Goal: Find contact information: Find contact information

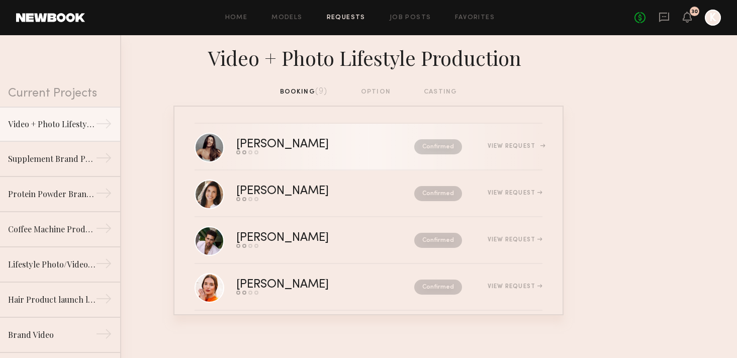
click at [488, 149] on div "View Request" at bounding box center [515, 146] width 55 height 6
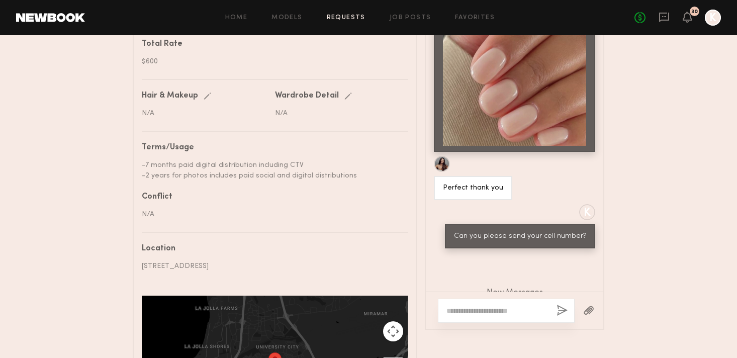
scroll to position [954, 0]
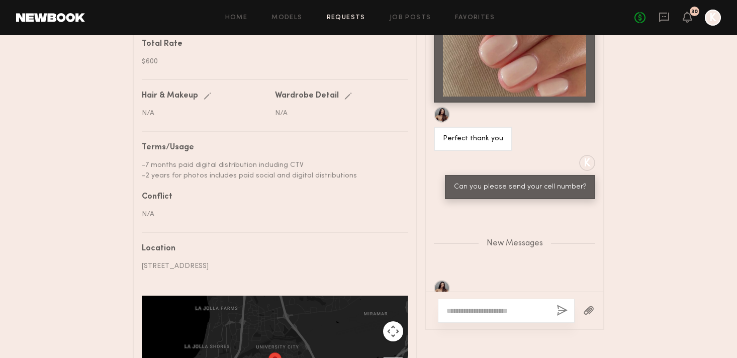
click at [337, 19] on link "Requests" at bounding box center [346, 18] width 39 height 7
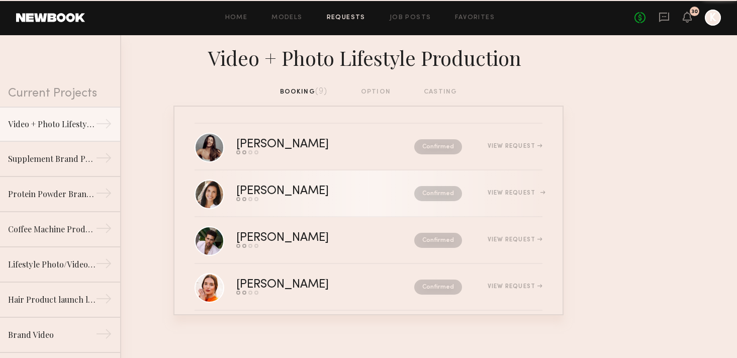
click at [262, 191] on div "Cristina D." at bounding box center [303, 192] width 135 height 12
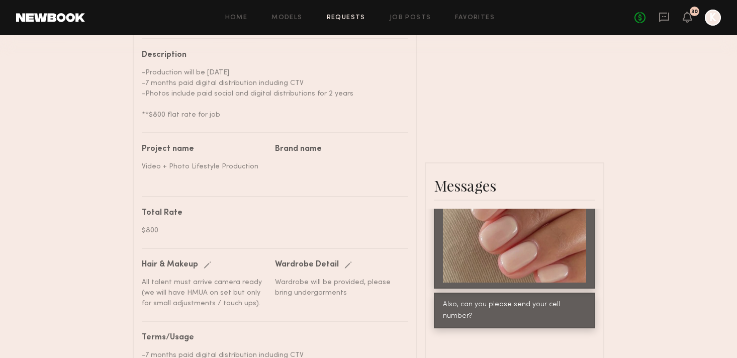
scroll to position [589, 0]
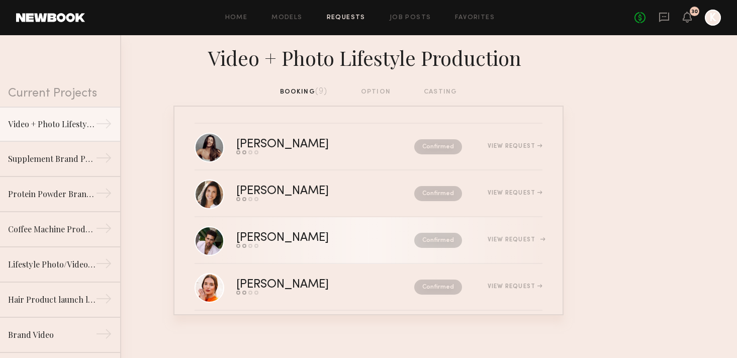
click at [256, 250] on link "Trae G. Send request Model response Review hours worked Pay model Confirmed Vie…" at bounding box center [369, 240] width 348 height 47
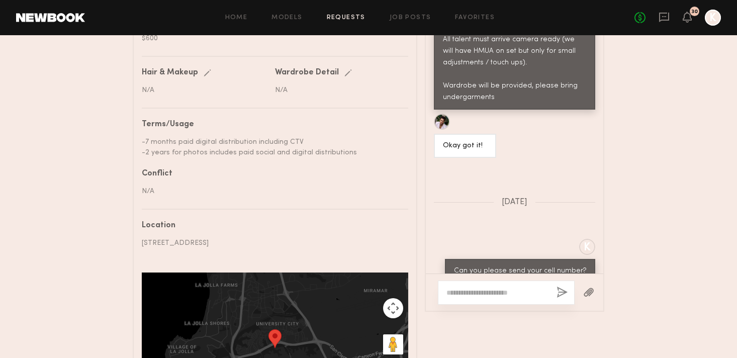
scroll to position [1154, 0]
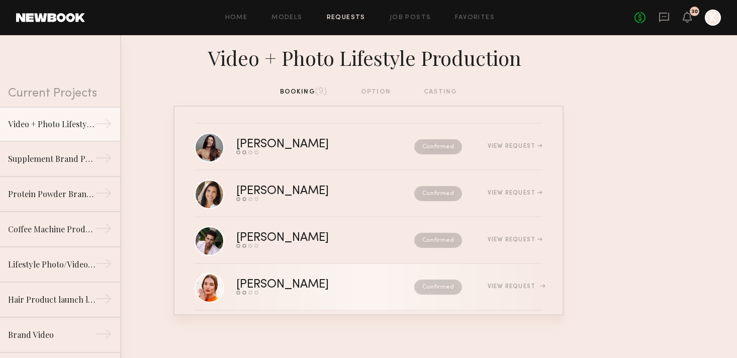
scroll to position [66, 0]
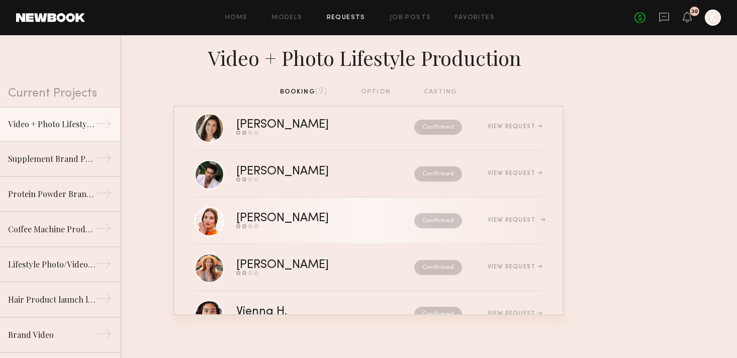
click at [274, 228] on div "Send request Model response Review hours worked Pay model" at bounding box center [303, 226] width 135 height 4
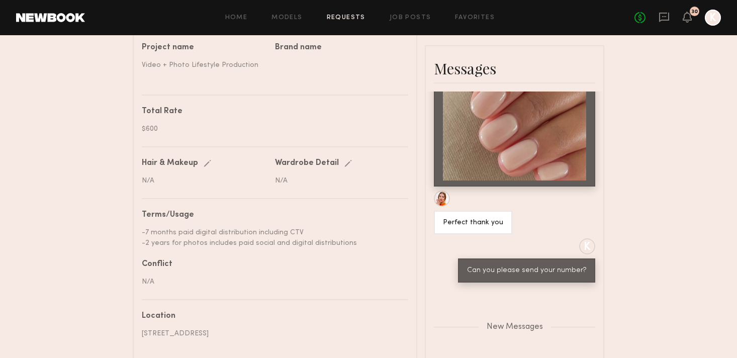
scroll to position [541, 0]
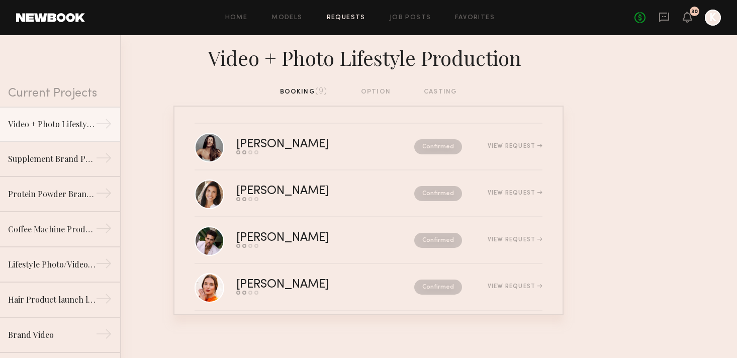
scroll to position [83, 0]
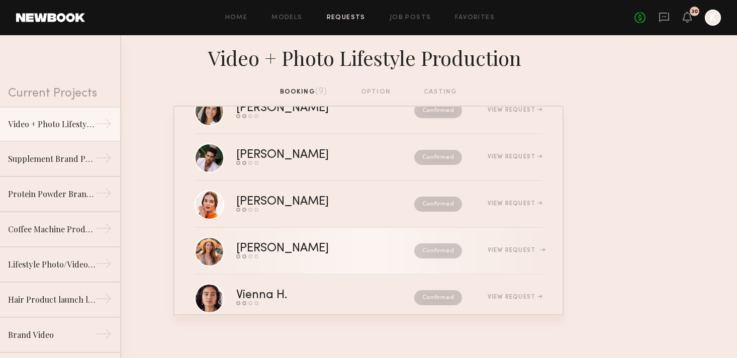
click at [260, 253] on div "Deena T." at bounding box center [303, 249] width 135 height 12
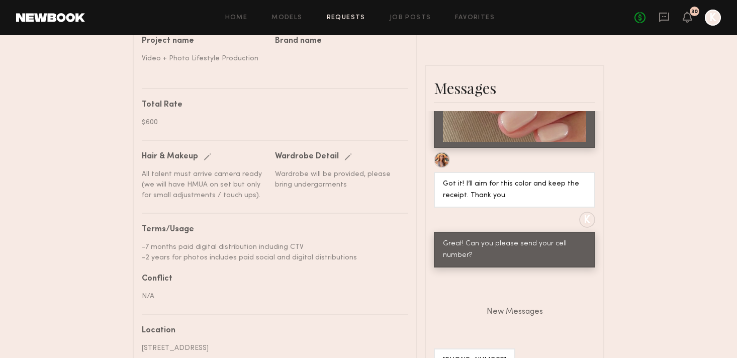
scroll to position [546, 0]
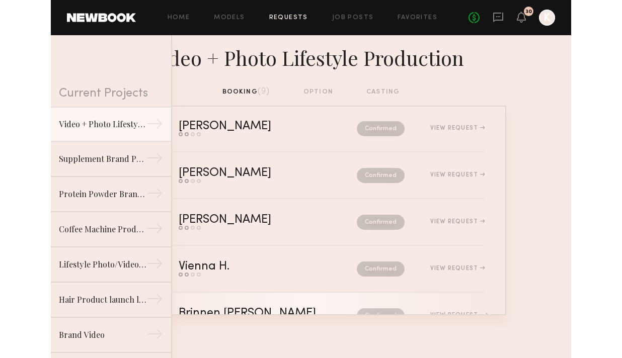
scroll to position [246, 0]
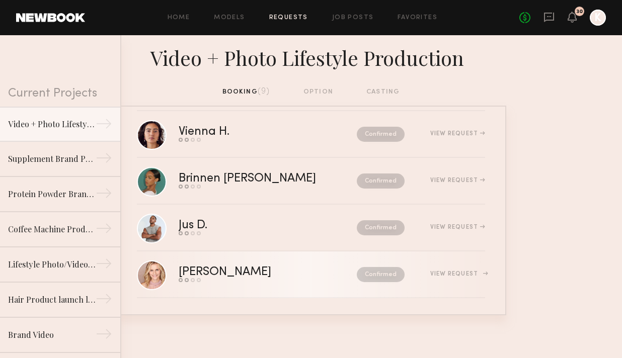
click at [251, 256] on link "Alexandra K. Send request Model response Review hours worked Pay model Confirme…" at bounding box center [311, 274] width 348 height 47
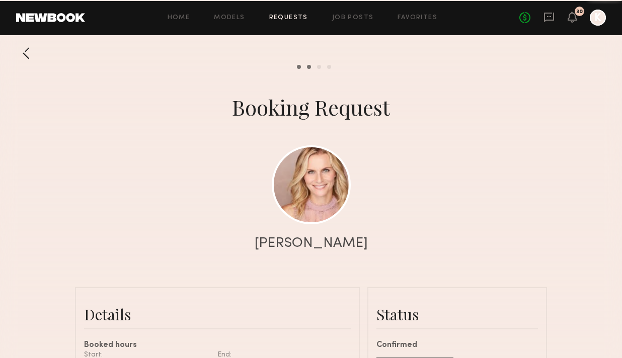
scroll to position [1731, 0]
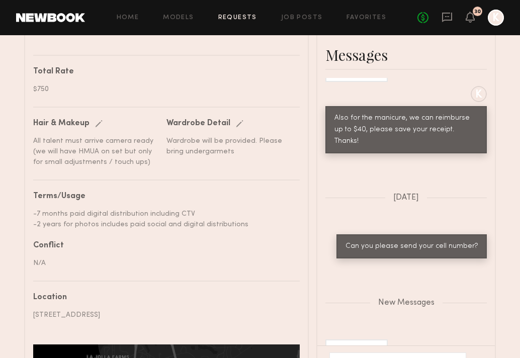
scroll to position [555, 0]
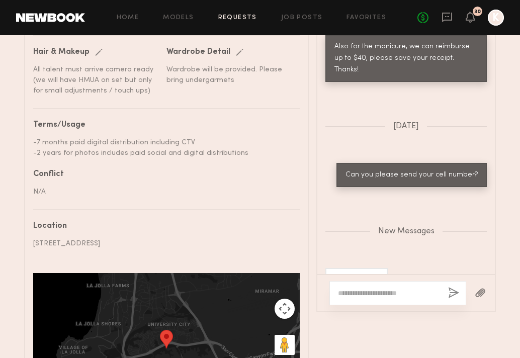
drag, startPoint x: 334, startPoint y: 252, endPoint x: 394, endPoint y: 252, distance: 59.4
click at [394, 268] on div "9179756294" at bounding box center [406, 280] width 178 height 24
copy div "9179756294"
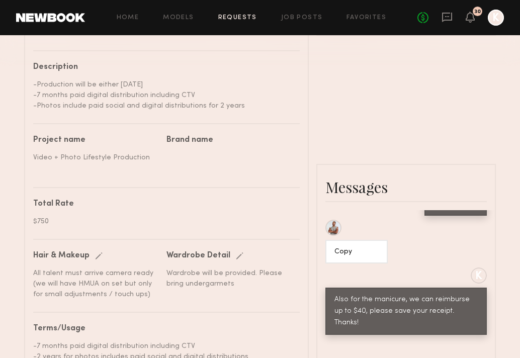
scroll to position [247, 0]
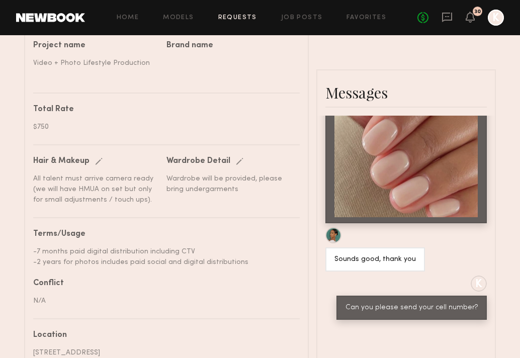
scroll to position [582, 0]
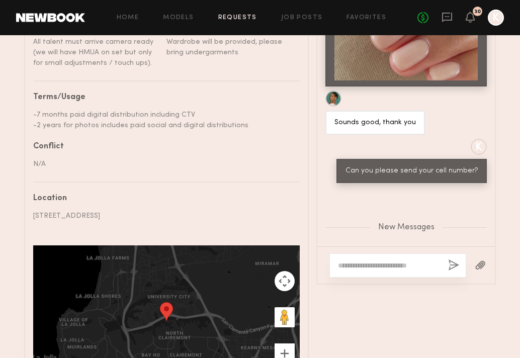
drag, startPoint x: 334, startPoint y: 226, endPoint x: 389, endPoint y: 226, distance: 55.3
click at [389, 264] on div "925-209-0591" at bounding box center [406, 276] width 178 height 24
copy div "925-209-0591"
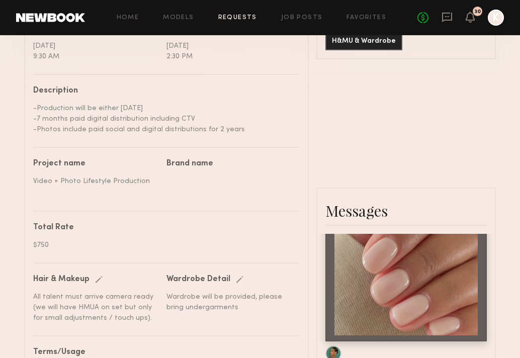
scroll to position [246, 0]
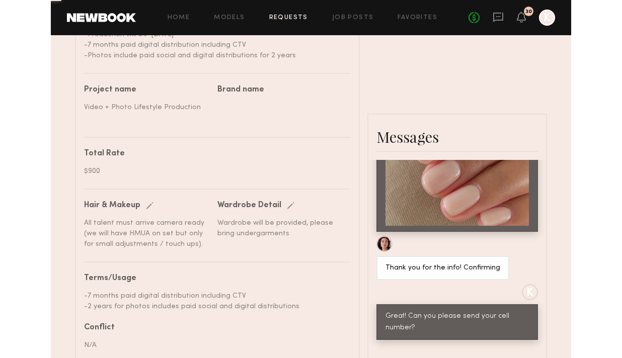
scroll to position [557, 0]
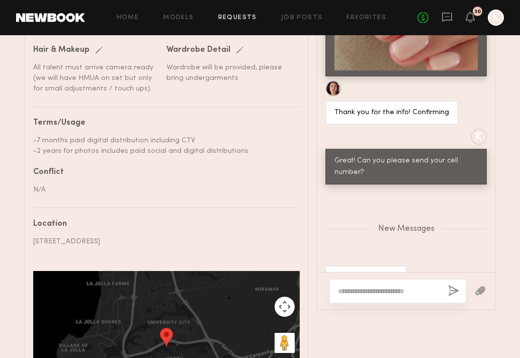
drag, startPoint x: 334, startPoint y: 252, endPoint x: 387, endPoint y: 251, distance: 53.3
click at [387, 266] on div "(626) 441-9787" at bounding box center [365, 278] width 81 height 24
copy div "(626) 441-9787"
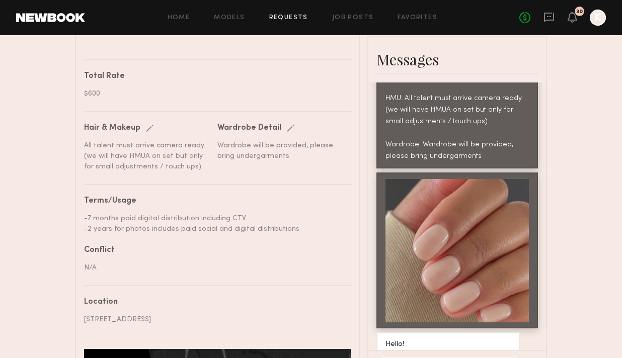
scroll to position [591, 0]
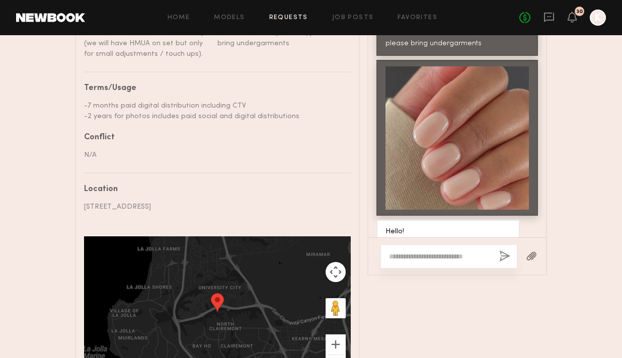
click at [393, 265] on div at bounding box center [448, 256] width 137 height 24
click at [394, 256] on textarea at bounding box center [440, 256] width 102 height 10
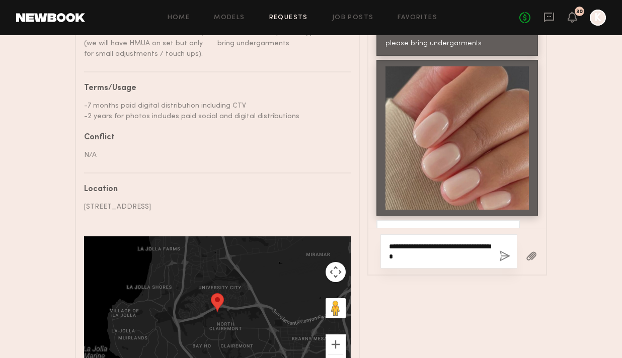
type textarea "**********"
click at [505, 259] on button "button" at bounding box center [504, 256] width 11 height 13
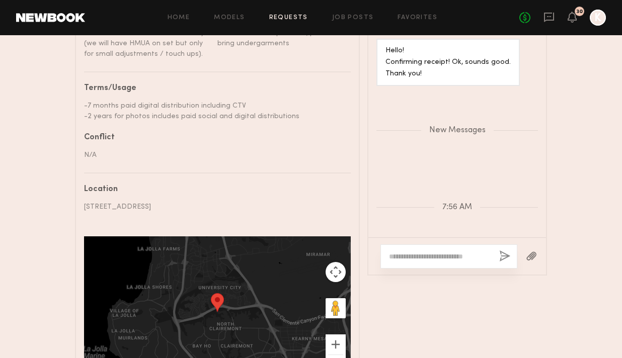
scroll to position [2219, 0]
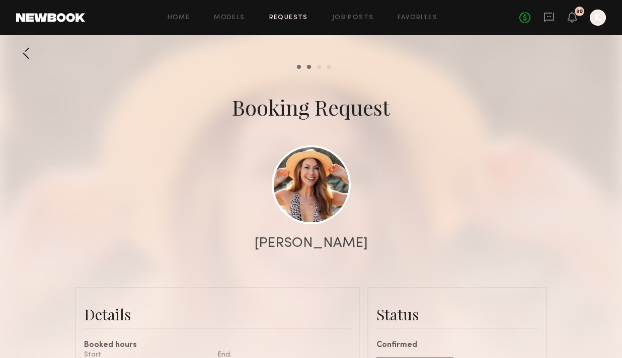
scroll to position [2638, 0]
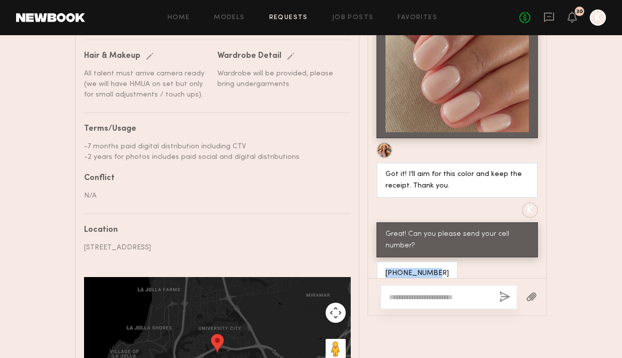
drag, startPoint x: 382, startPoint y: 260, endPoint x: 432, endPoint y: 260, distance: 49.8
click at [432, 262] on div "[PHONE_NUMBER]" at bounding box center [416, 274] width 81 height 24
copy div "[PHONE_NUMBER]"
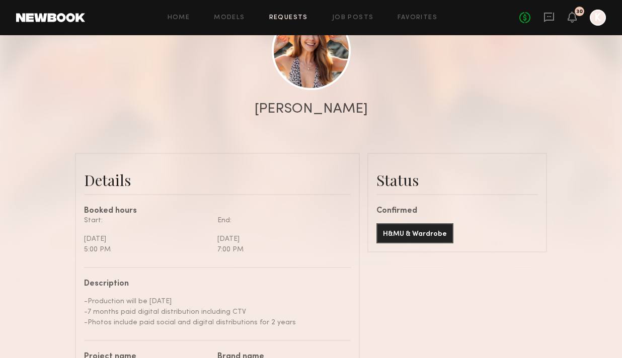
scroll to position [163, 0]
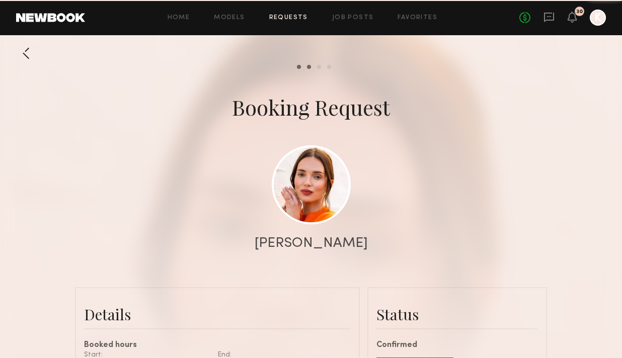
click at [437, 224] on div at bounding box center [311, 201] width 622 height 402
click at [373, 224] on div at bounding box center [311, 201] width 622 height 402
click at [428, 222] on div at bounding box center [311, 201] width 622 height 402
click at [410, 225] on div at bounding box center [311, 201] width 622 height 402
click at [377, 191] on div at bounding box center [311, 201] width 622 height 402
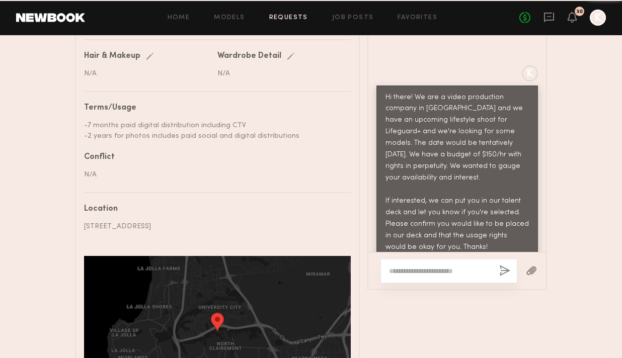
scroll to position [2898, 0]
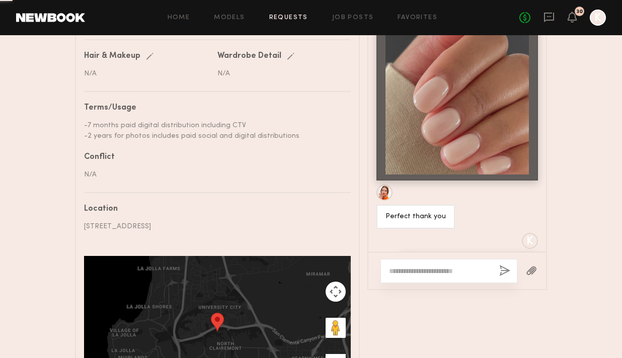
drag, startPoint x: 385, startPoint y: 224, endPoint x: 445, endPoint y: 224, distance: 59.4
click at [445, 281] on div "425-223-8543" at bounding box center [457, 293] width 178 height 24
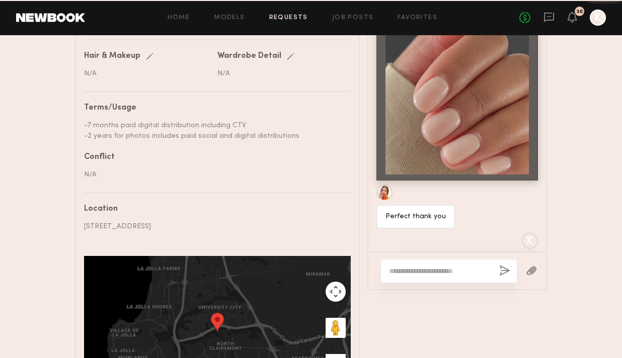
copy div "425-223-8543"
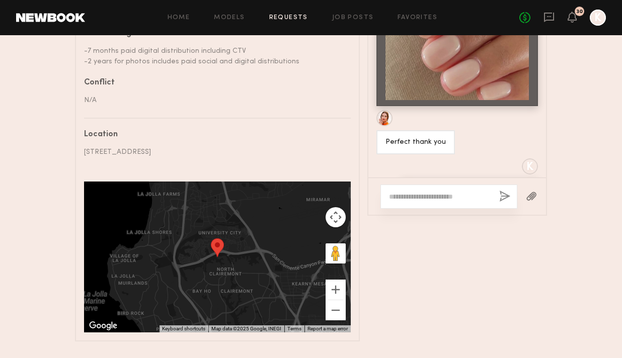
scroll to position [632, 0]
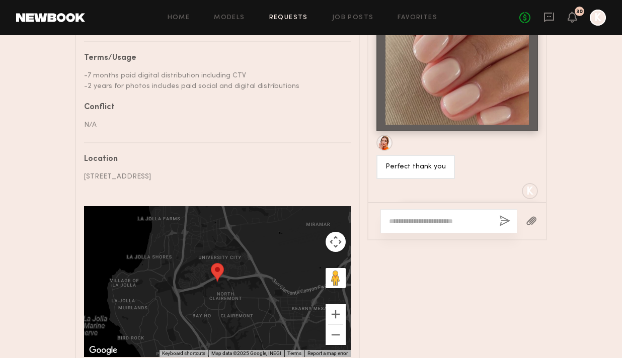
copy div "425-223-8543"
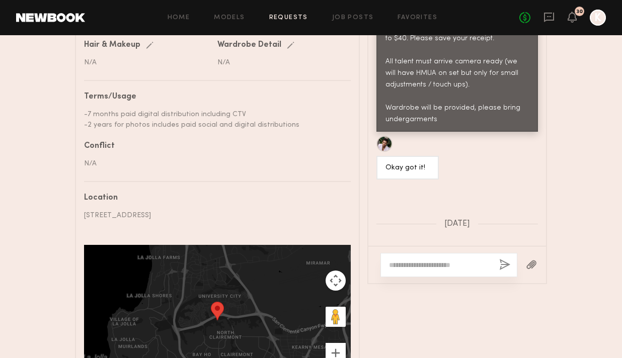
scroll to position [2693, 0]
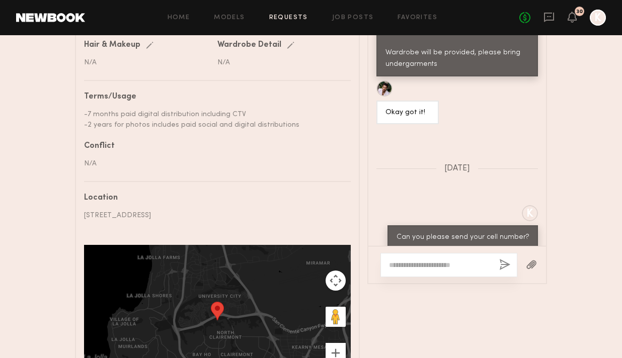
drag, startPoint x: 402, startPoint y: 227, endPoint x: 449, endPoint y: 227, distance: 46.8
click at [449, 253] on div "Yeah 9415866028" at bounding box center [414, 265] width 77 height 24
copy div "9415866028"
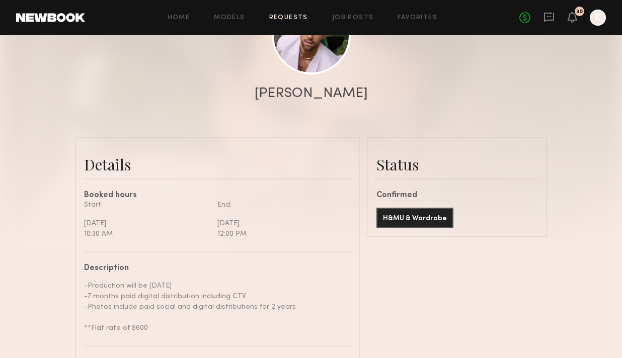
scroll to position [216, 0]
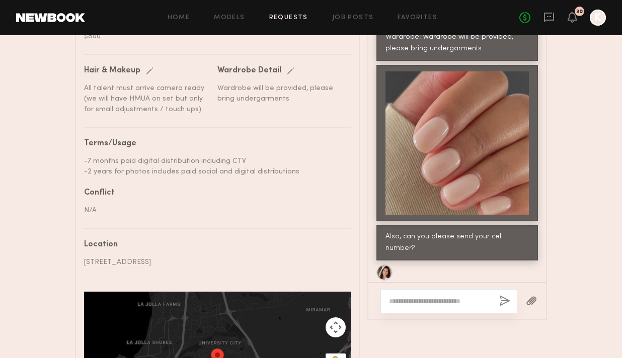
scroll to position [3073, 0]
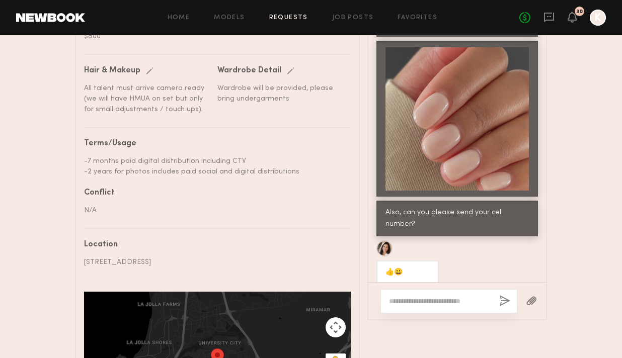
drag, startPoint x: 385, startPoint y: 263, endPoint x: 432, endPoint y: 262, distance: 46.8
click at [432, 289] on div "917-407-3967" at bounding box center [416, 301] width 81 height 24
copy div "917-407-3967"
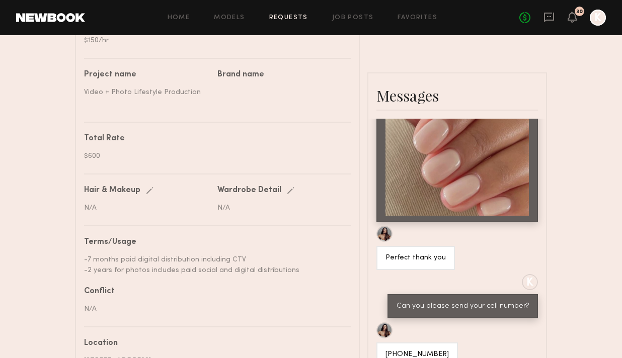
scroll to position [580, 0]
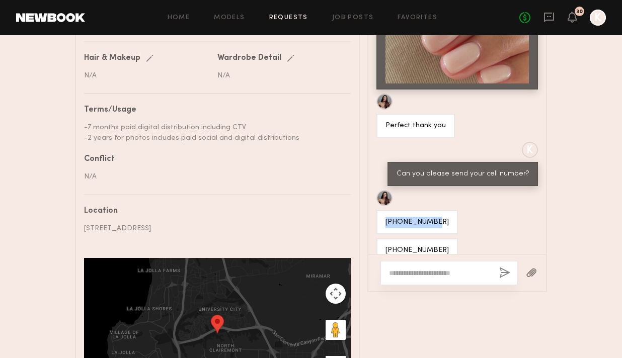
drag, startPoint x: 387, startPoint y: 199, endPoint x: 436, endPoint y: 199, distance: 49.3
click at [436, 210] on div "[PHONE_NUMBER]" at bounding box center [416, 222] width 81 height 24
copy div "[PHONE_NUMBER]"
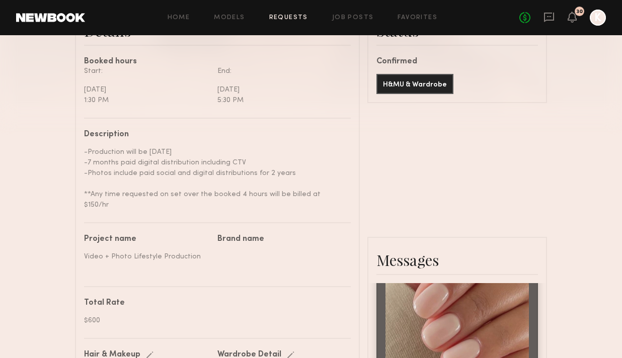
scroll to position [292, 0]
